Goal: Task Accomplishment & Management: Manage account settings

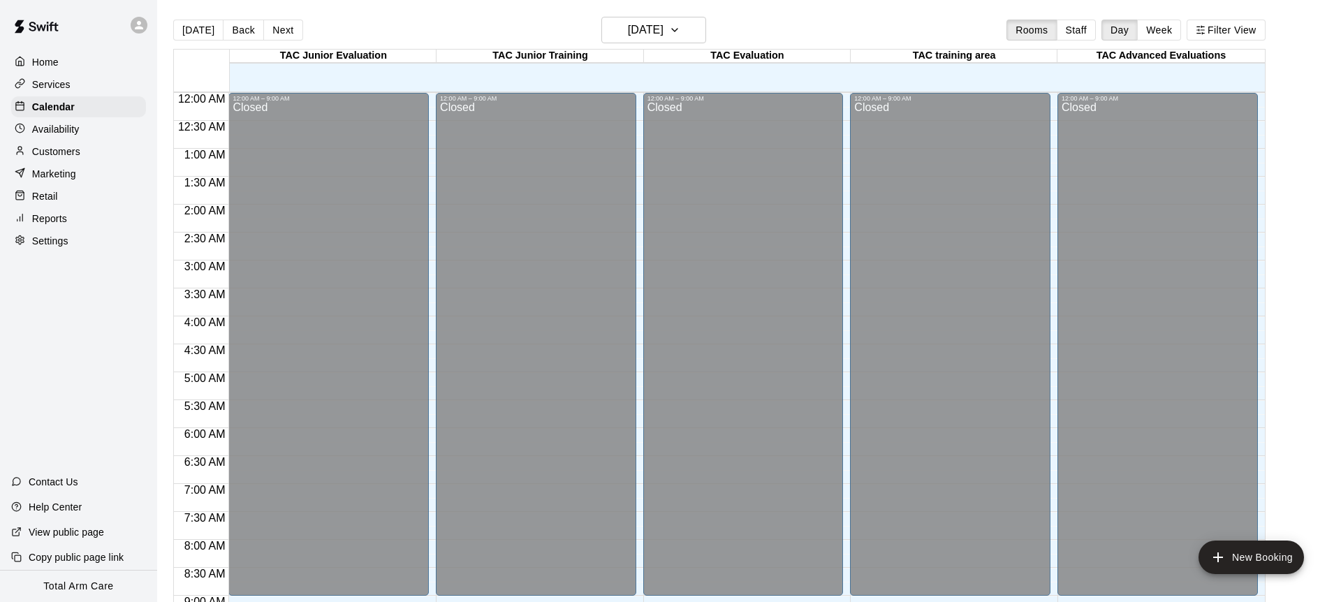
scroll to position [650, 0]
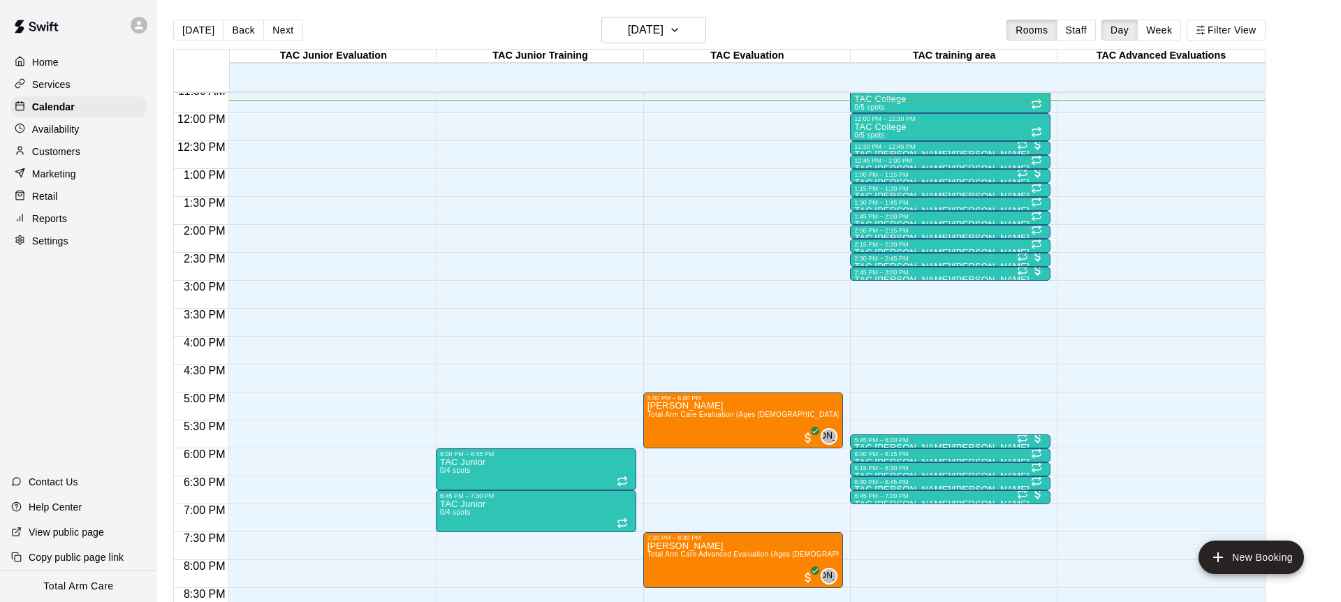
click at [48, 224] on p "Reports" at bounding box center [49, 219] width 35 height 14
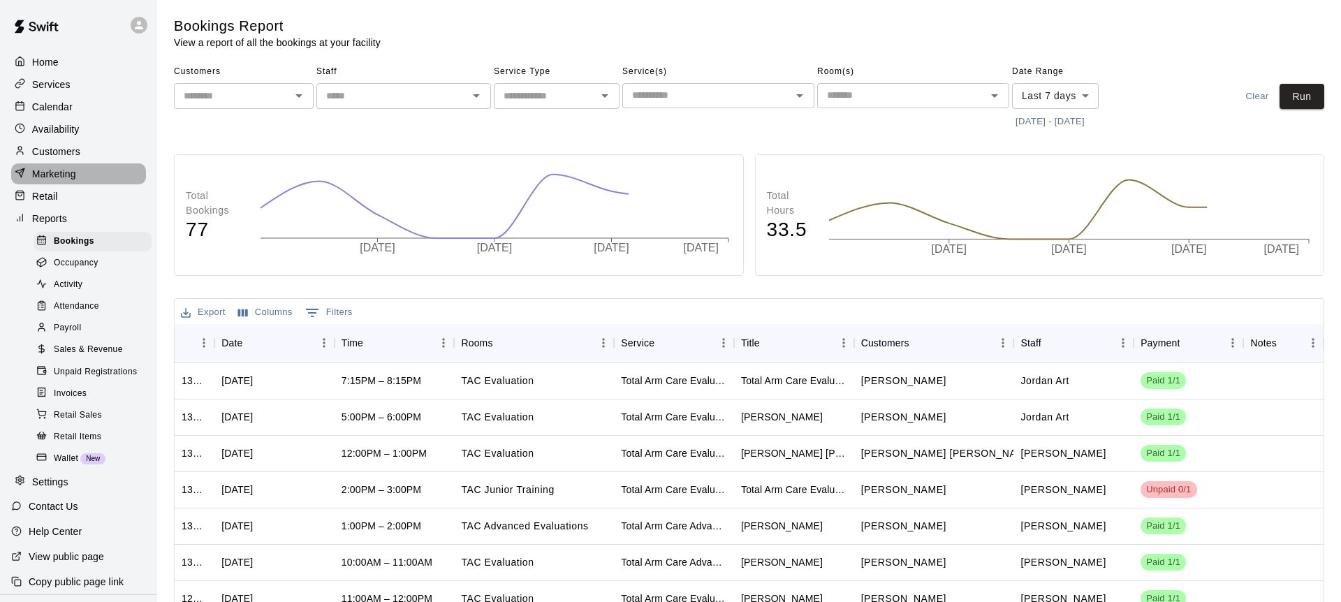
click at [49, 175] on p "Marketing" at bounding box center [54, 174] width 44 height 14
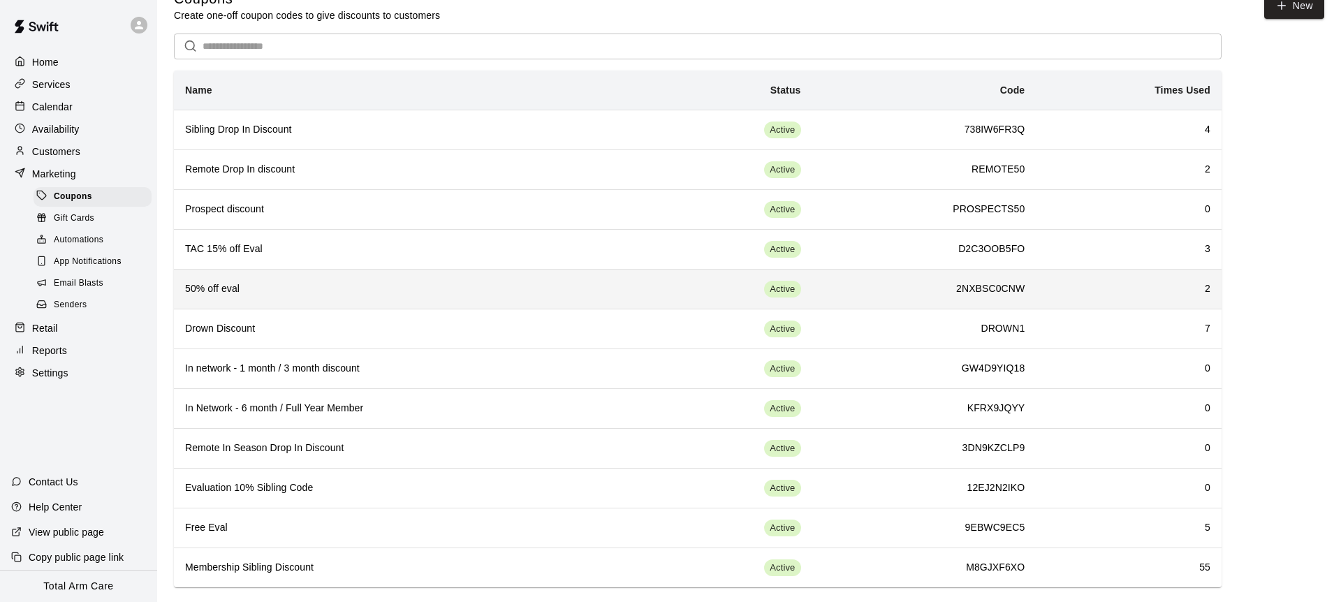
scroll to position [28, 0]
click at [304, 295] on h6 "50% off eval" at bounding box center [412, 288] width 454 height 15
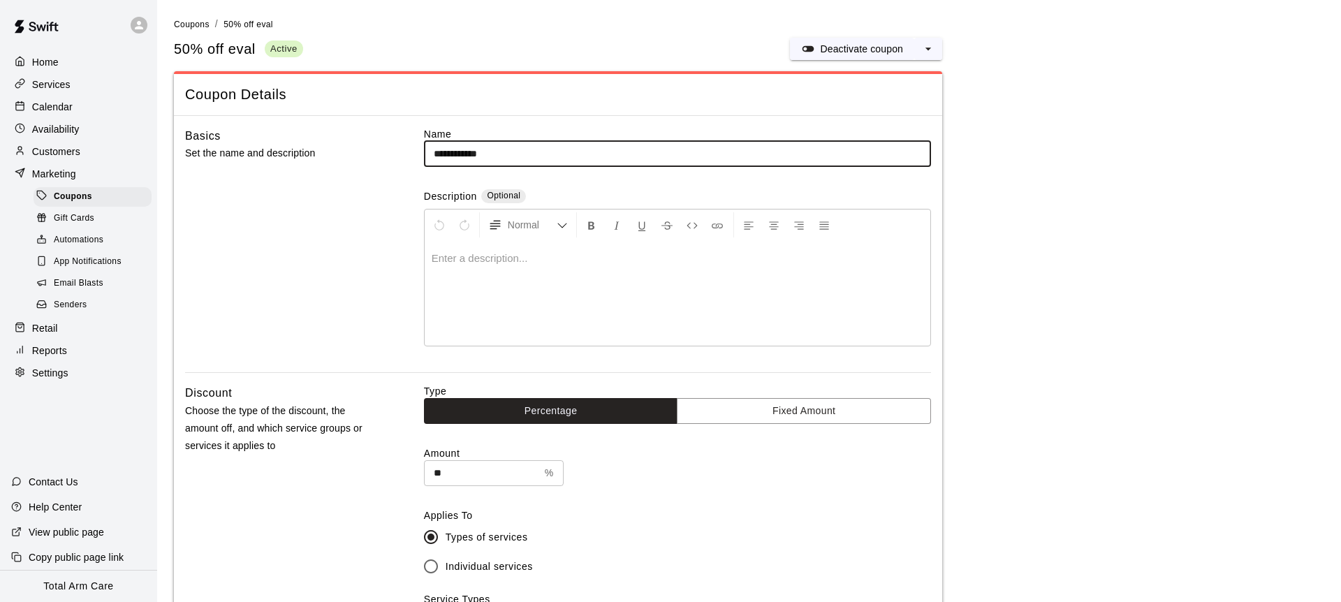
click at [150, 23] on div at bounding box center [142, 25] width 29 height 28
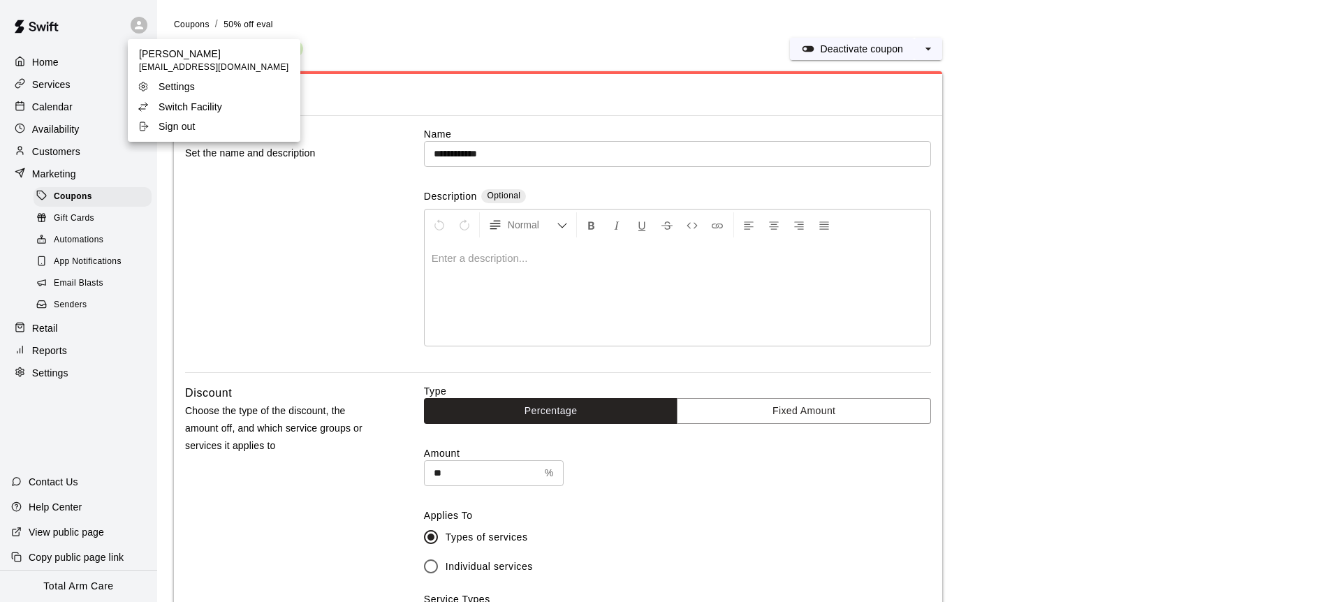
click at [163, 105] on p "Switch Facility" at bounding box center [191, 107] width 64 height 14
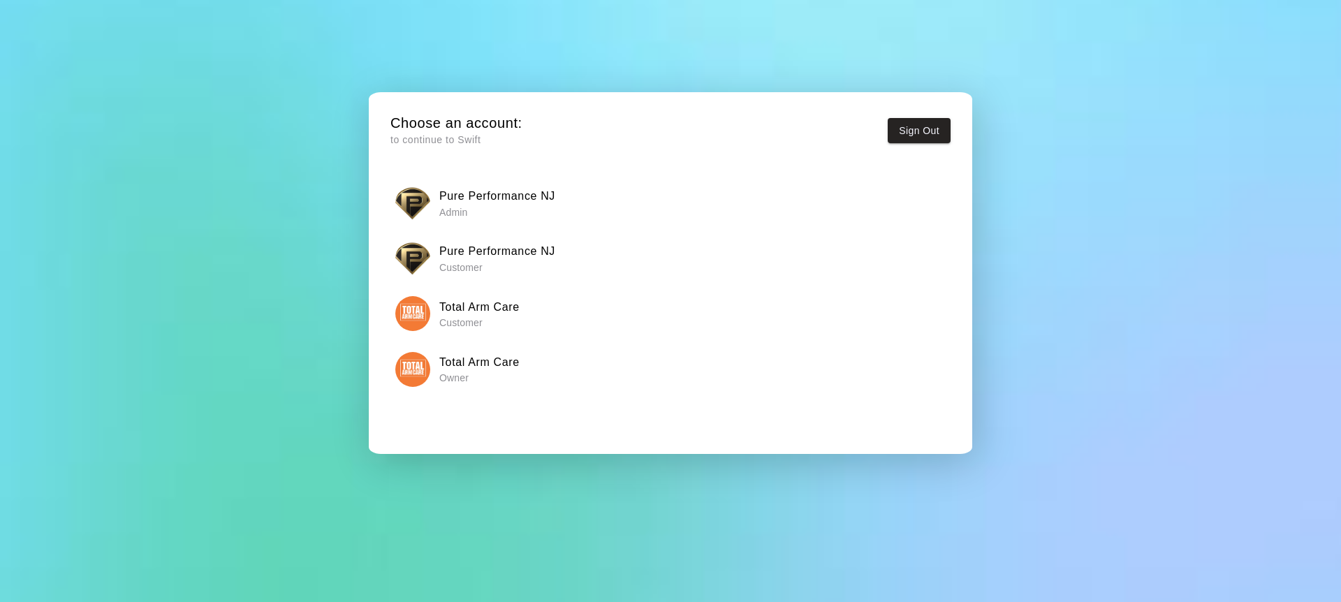
click at [408, 213] on img "button" at bounding box center [412, 203] width 35 height 35
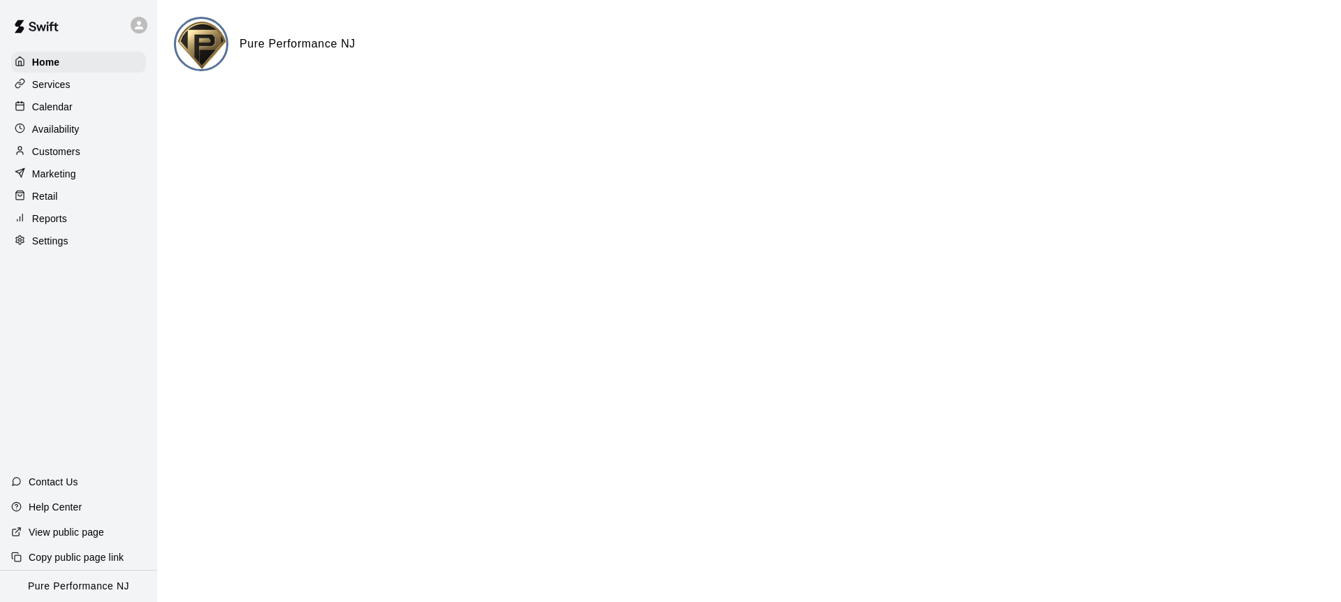
click at [62, 222] on p "Reports" at bounding box center [49, 219] width 35 height 14
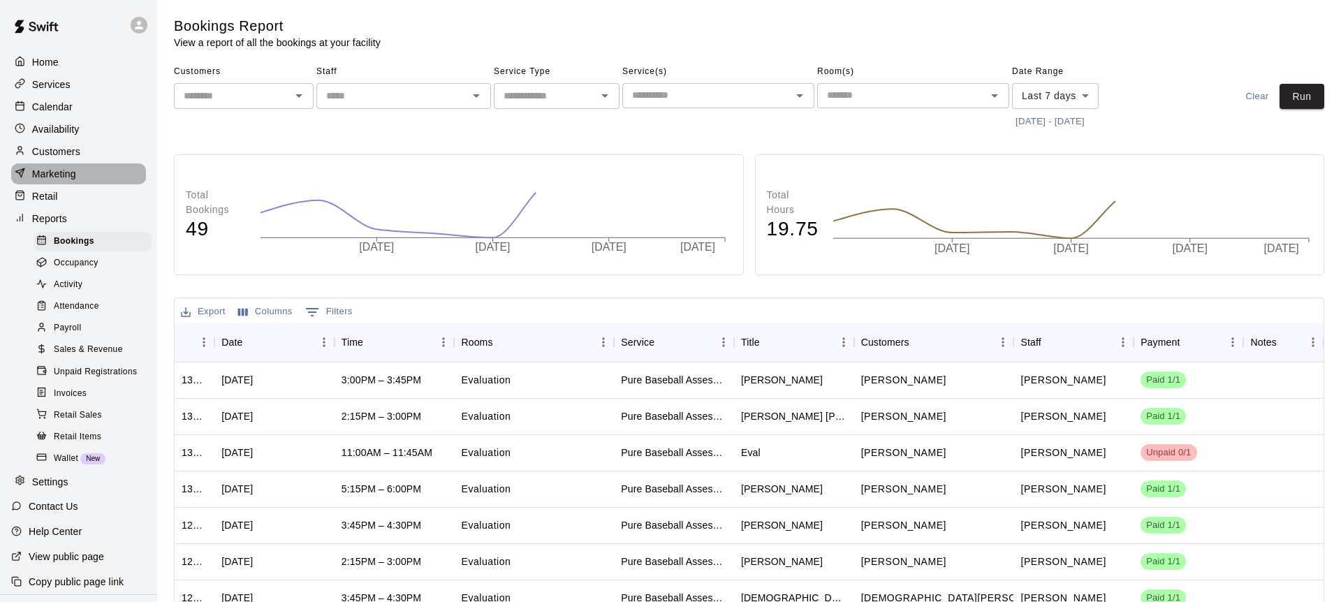
click at [61, 173] on p "Marketing" at bounding box center [54, 174] width 44 height 14
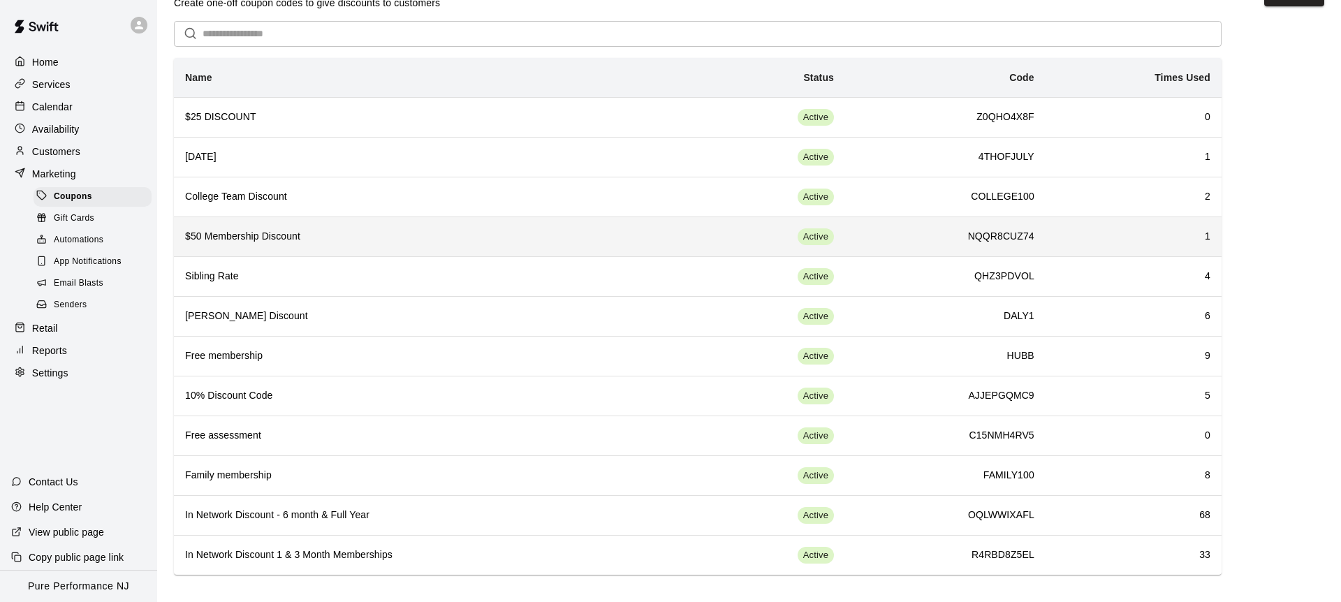
scroll to position [41, 0]
click at [400, 243] on th "$50 Membership Discount" at bounding box center [433, 236] width 518 height 40
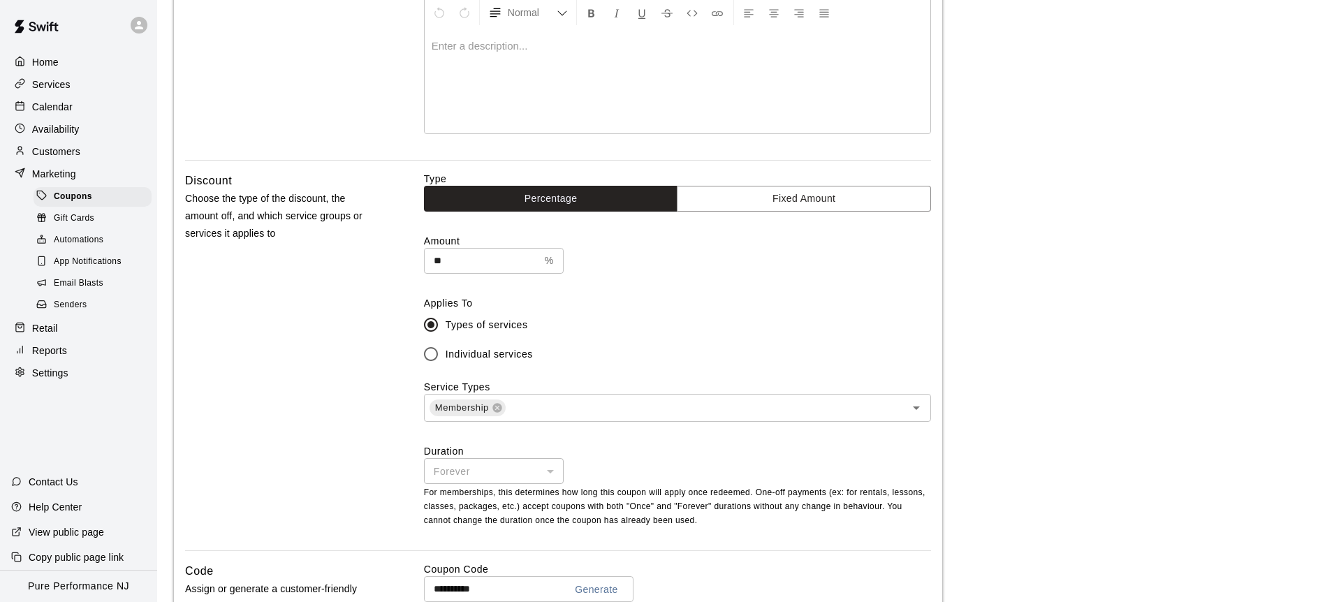
scroll to position [219, 0]
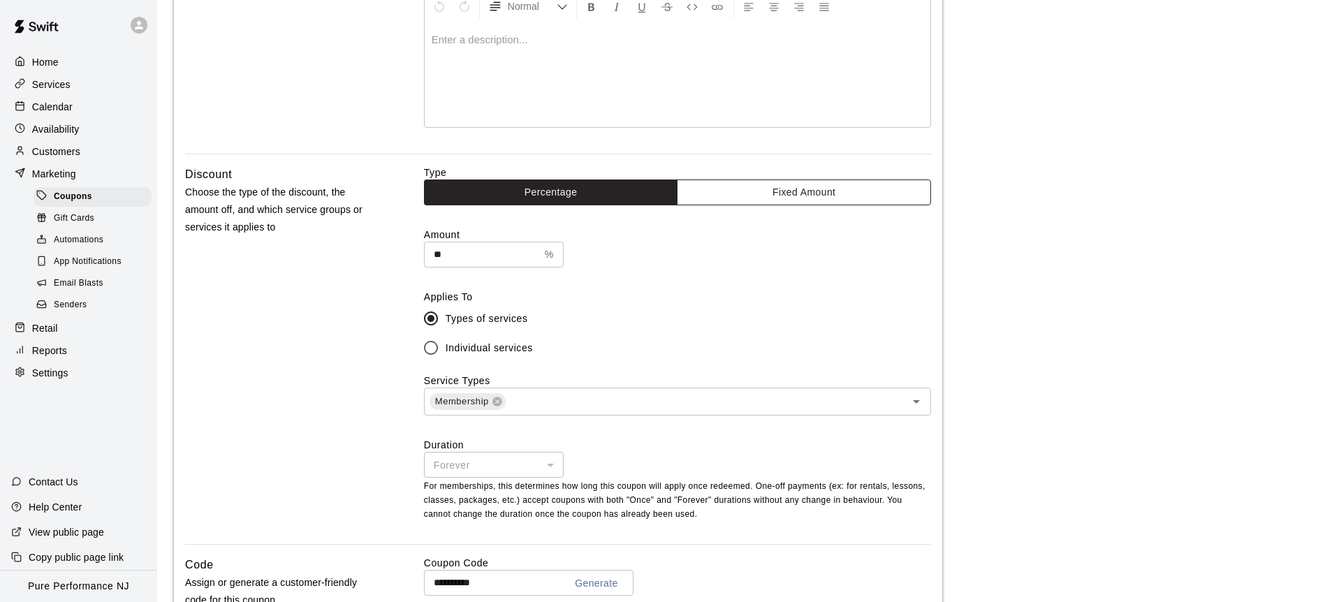
click at [758, 185] on button "Fixed Amount" at bounding box center [804, 192] width 254 height 26
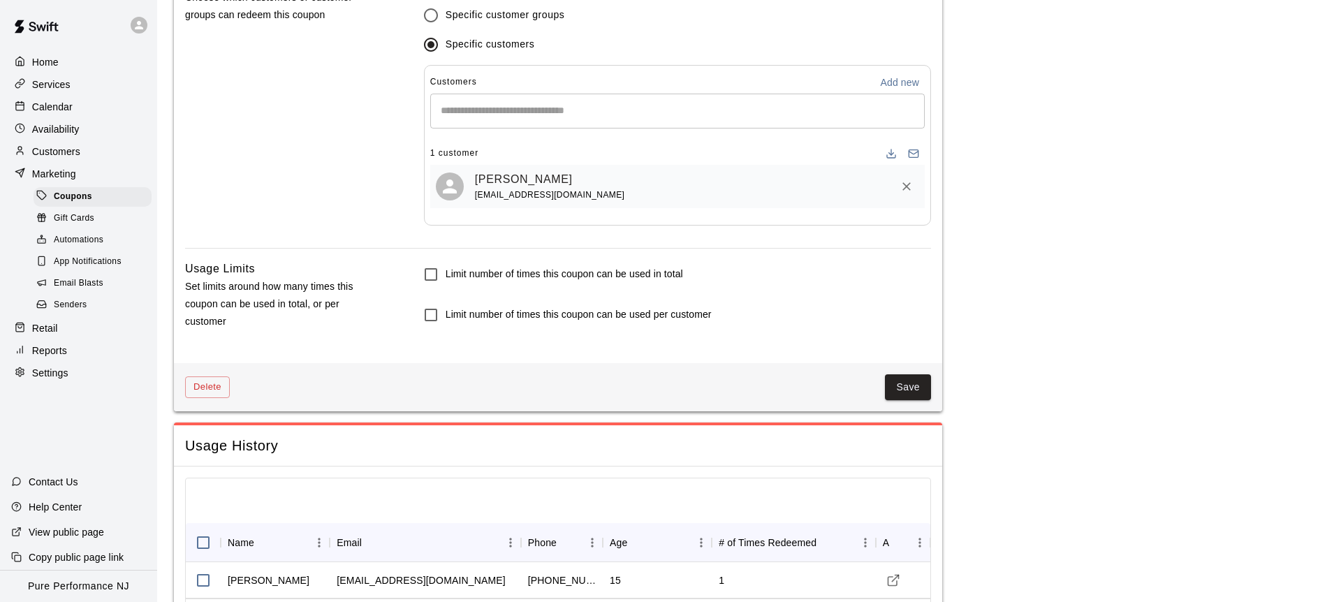
scroll to position [1036, 0]
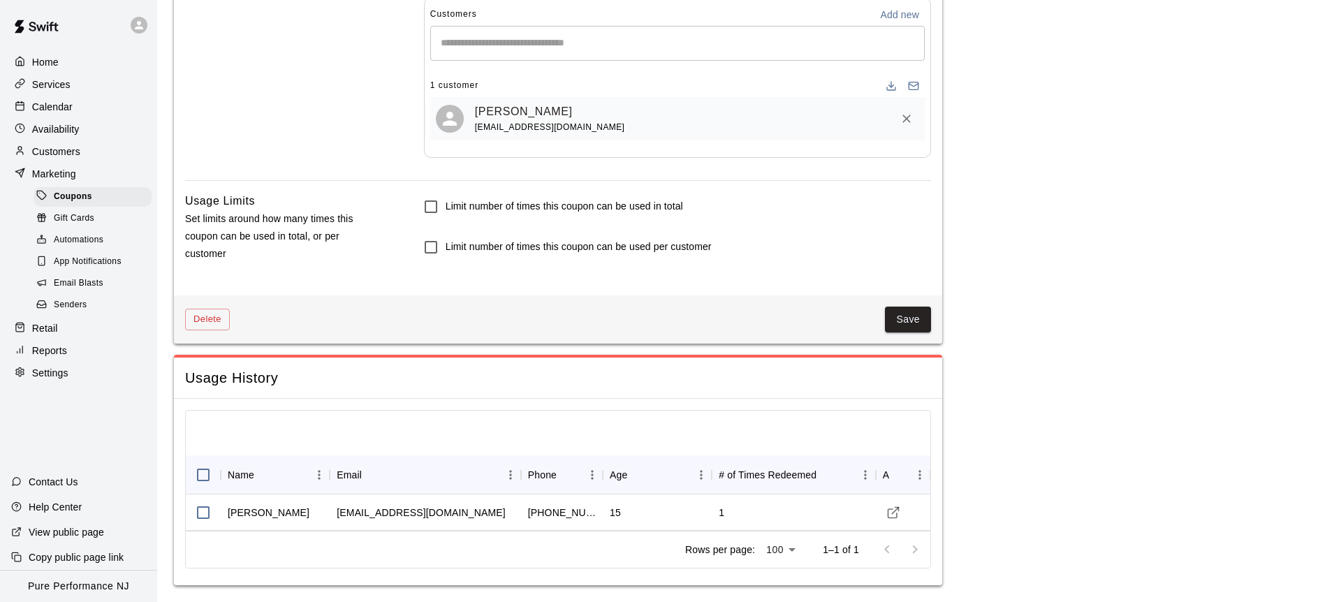
click at [908, 320] on button "Save" at bounding box center [908, 320] width 46 height 26
